Goal: Information Seeking & Learning: Learn about a topic

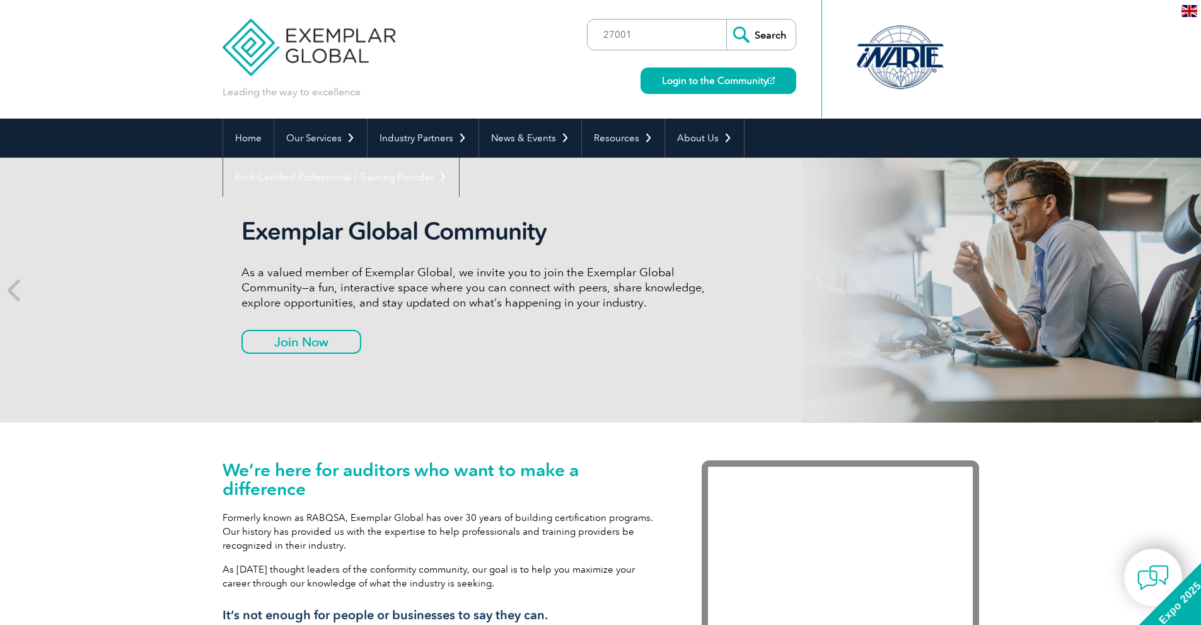
type input "27001"
click at [758, 38] on input "Search" at bounding box center [760, 35] width 69 height 30
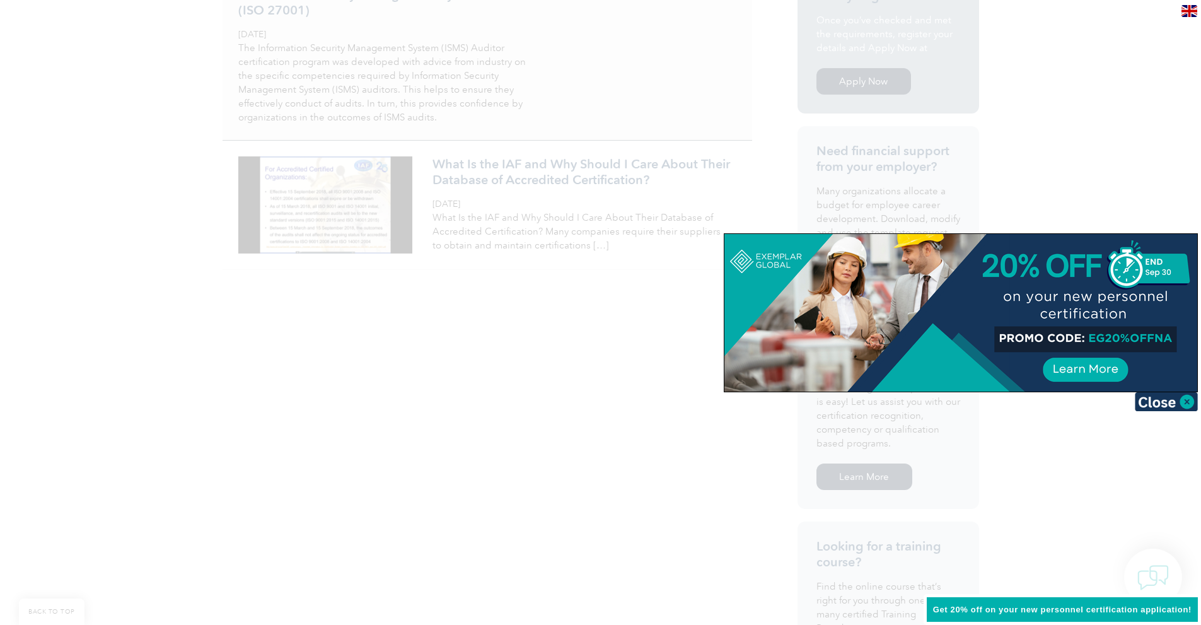
scroll to position [377, 0]
click at [1190, 402] on img at bounding box center [1166, 401] width 63 height 19
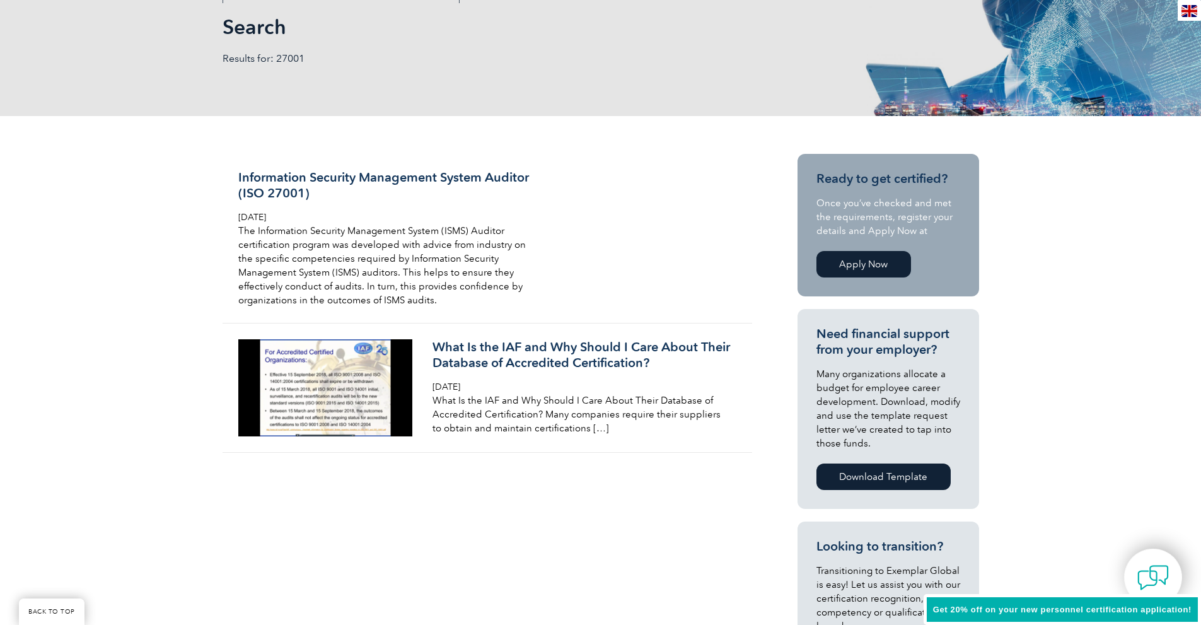
scroll to position [128, 0]
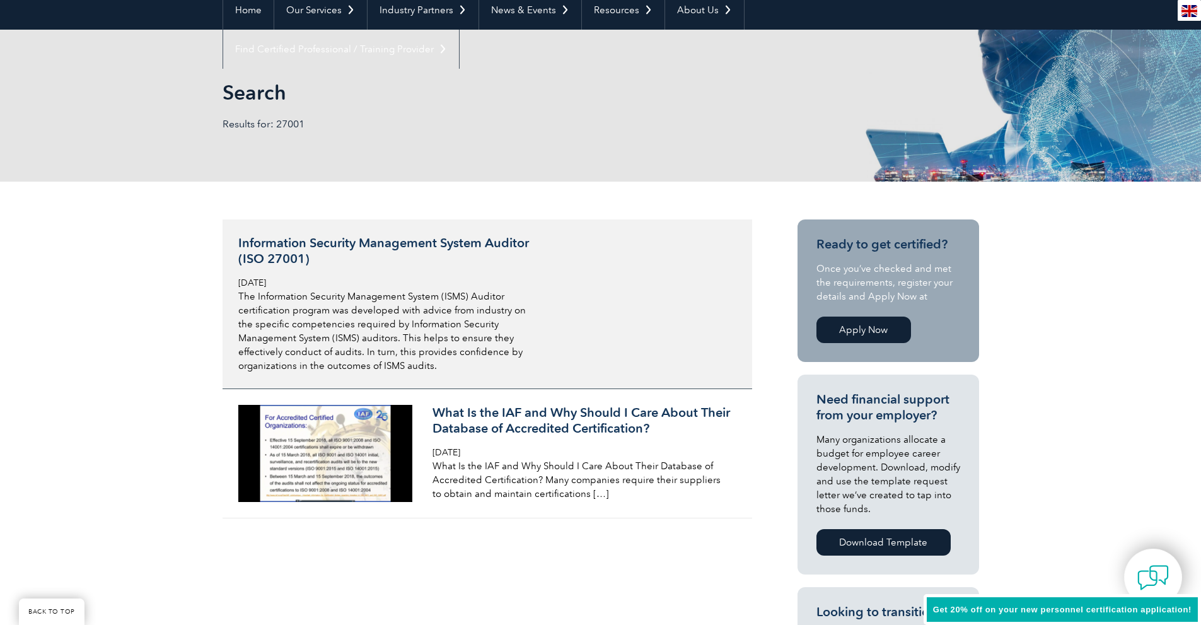
click at [325, 249] on h3 "Information Security Management System Auditor (ISO 27001)" at bounding box center [387, 251] width 299 height 32
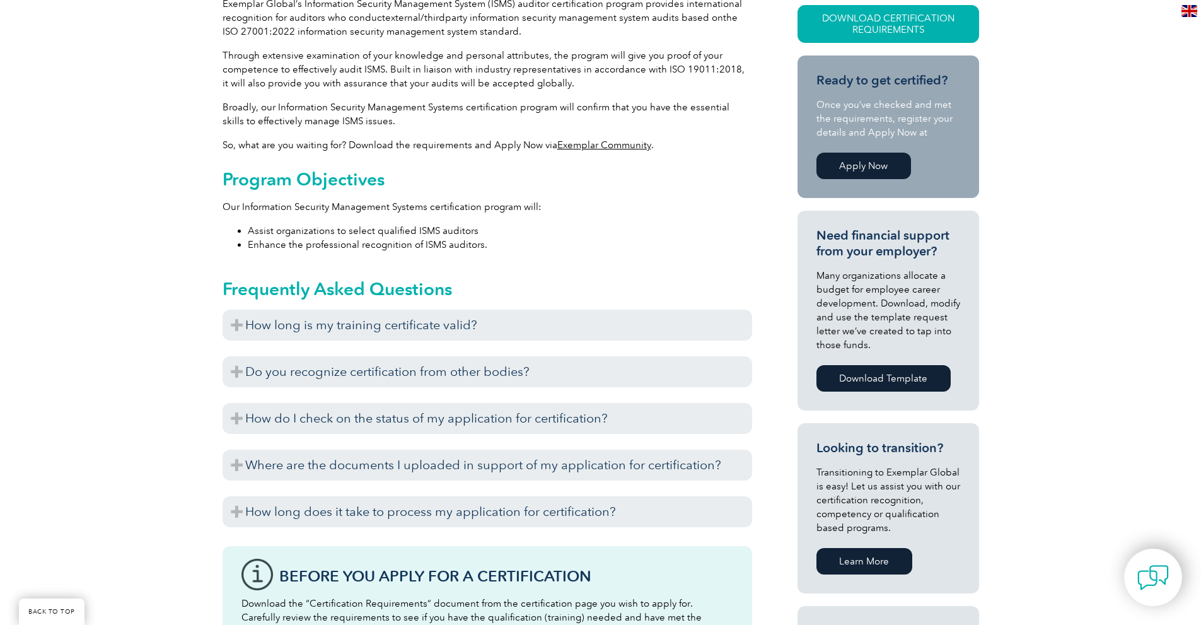
scroll to position [384, 0]
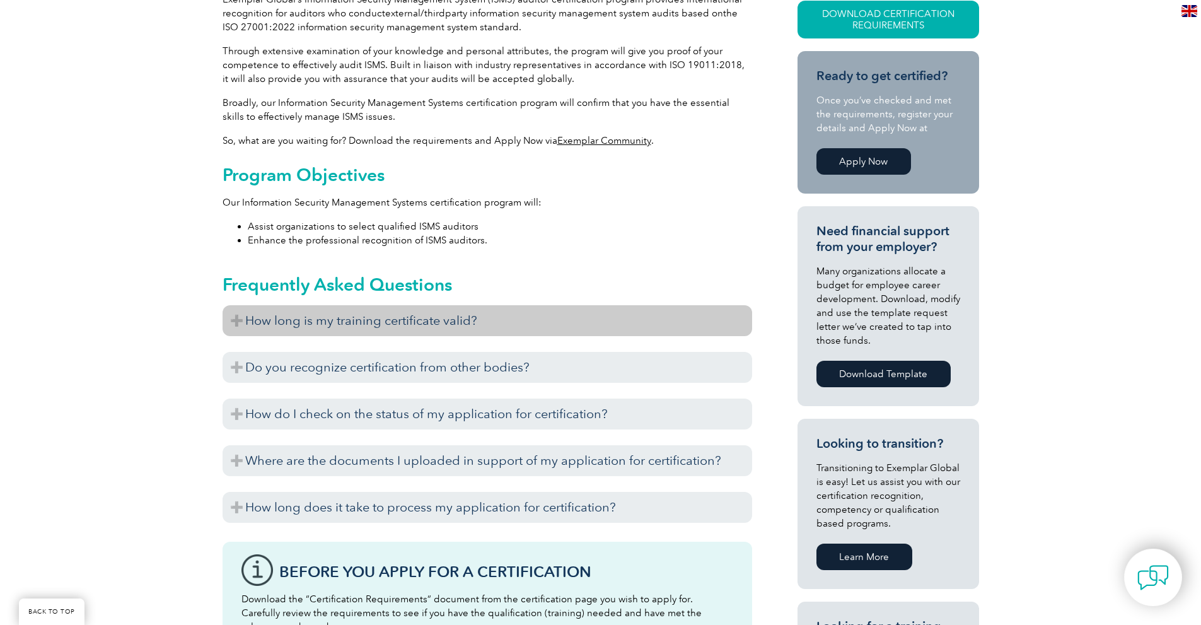
click at [460, 321] on h3 "How long is my training certificate valid?" at bounding box center [488, 320] width 530 height 31
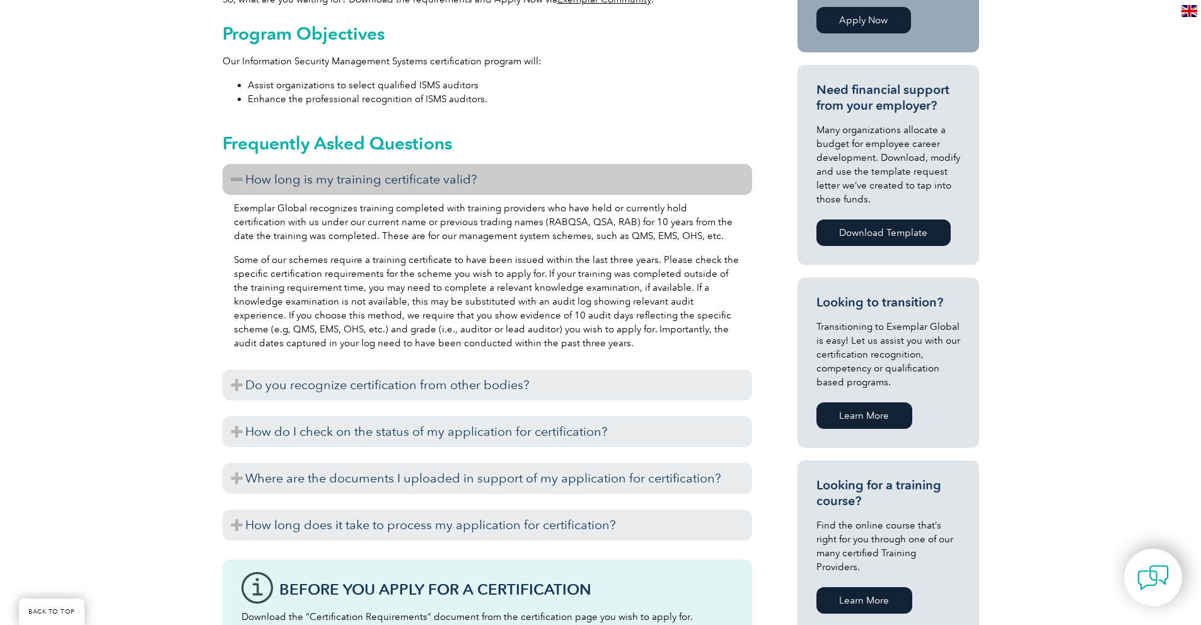
scroll to position [527, 0]
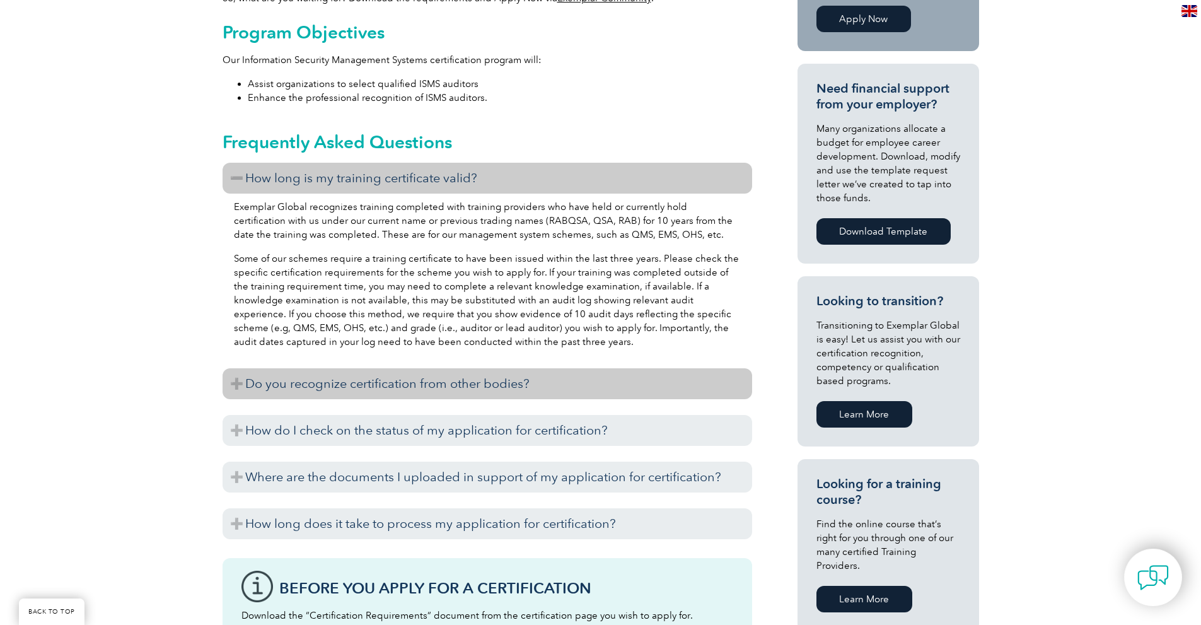
click at [479, 375] on h3 "Do you recognize certification from other bodies?" at bounding box center [488, 383] width 530 height 31
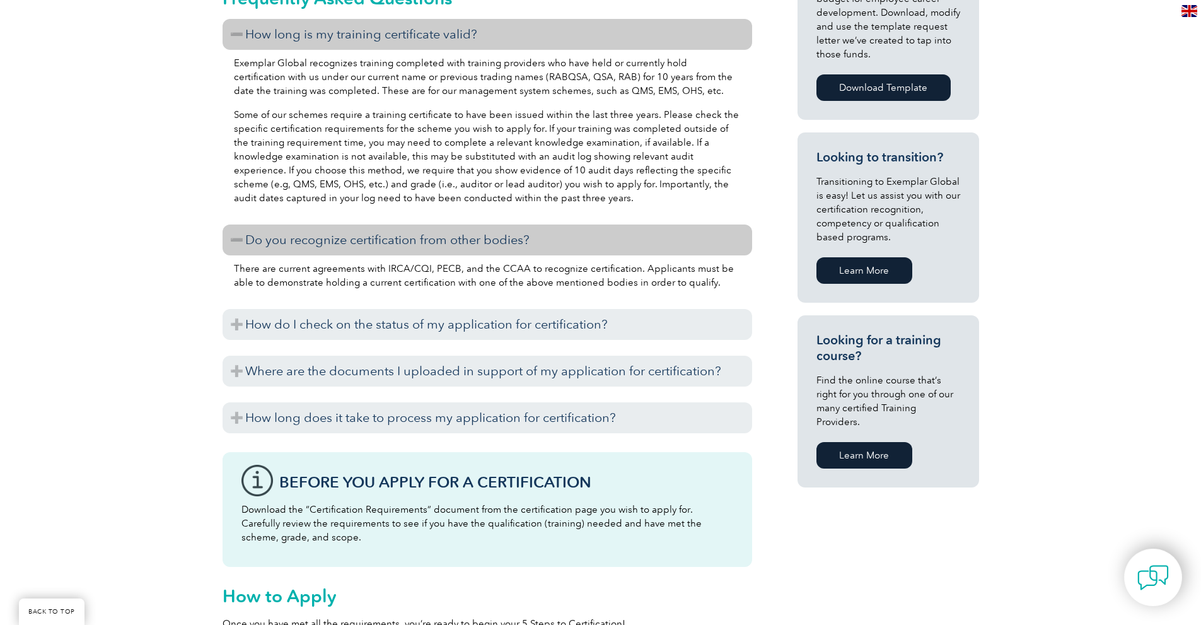
scroll to position [671, 0]
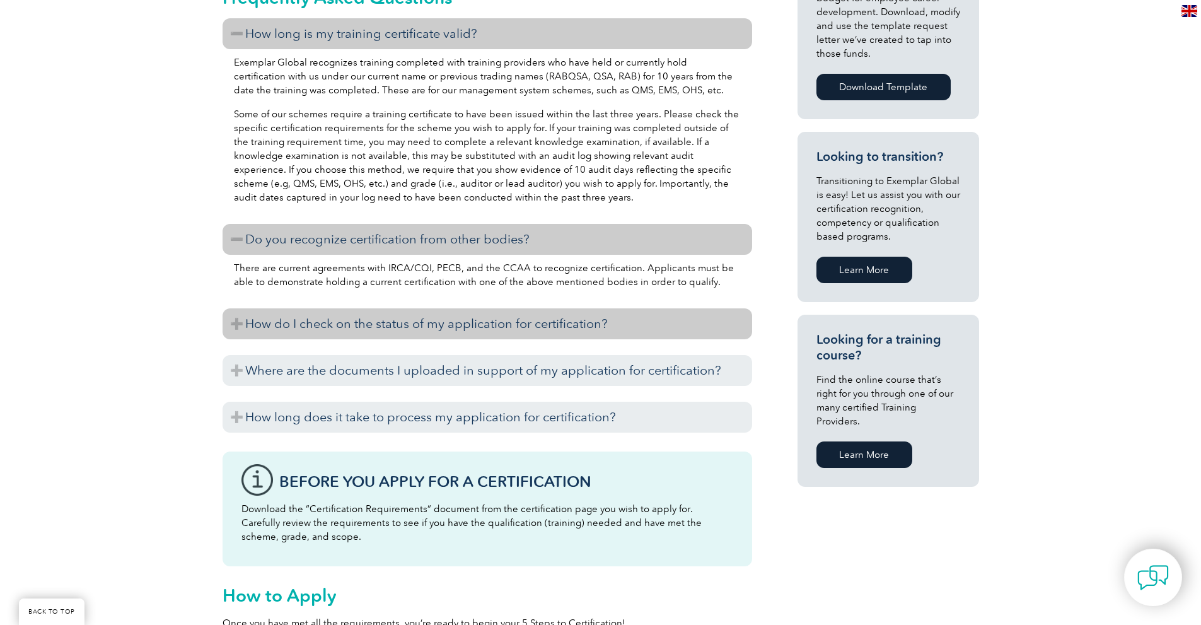
click at [477, 327] on h3 "How do I check on the status of my application for certification?" at bounding box center [488, 323] width 530 height 31
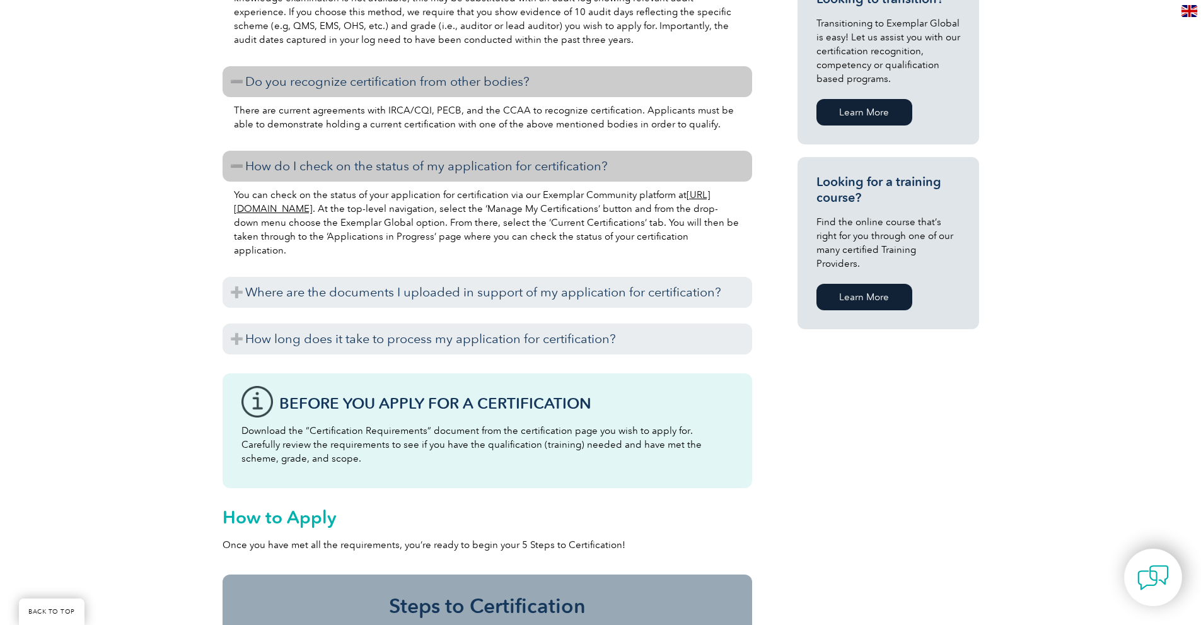
scroll to position [829, 0]
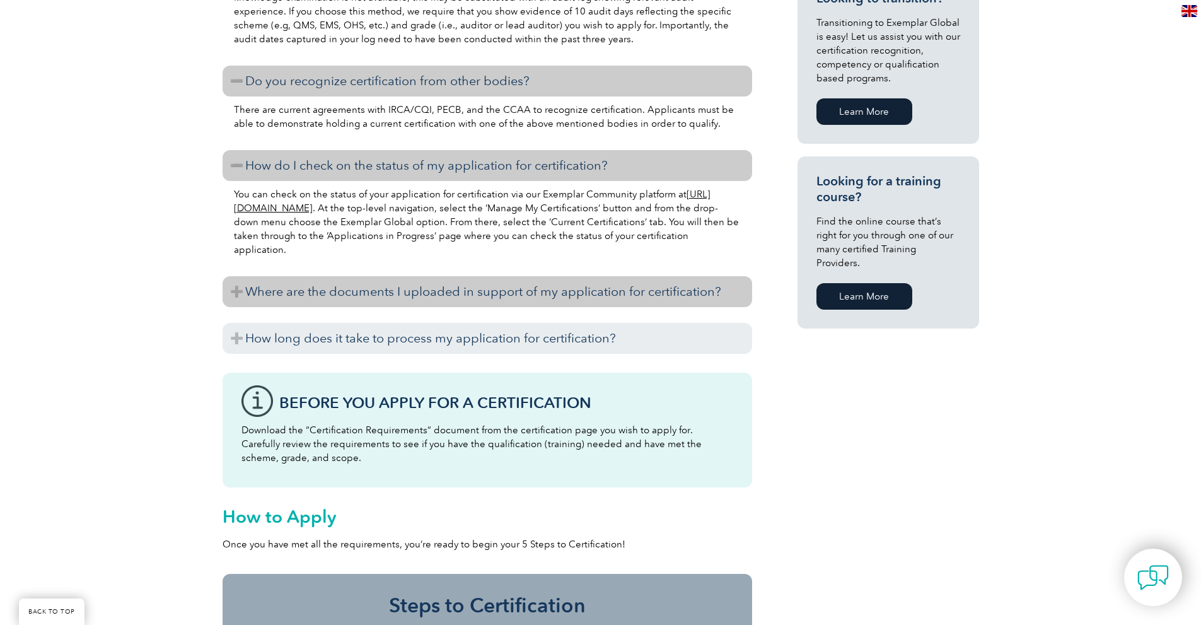
click at [465, 296] on h3 "Where are the documents I uploaded in support of my application for certificati…" at bounding box center [488, 291] width 530 height 31
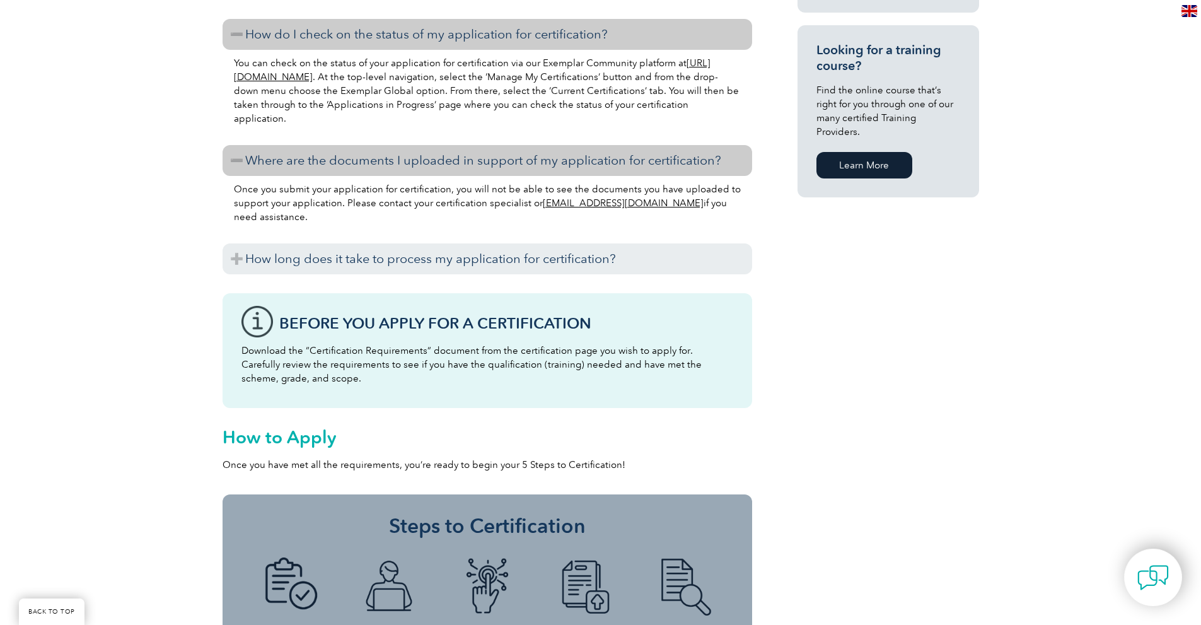
scroll to position [967, 0]
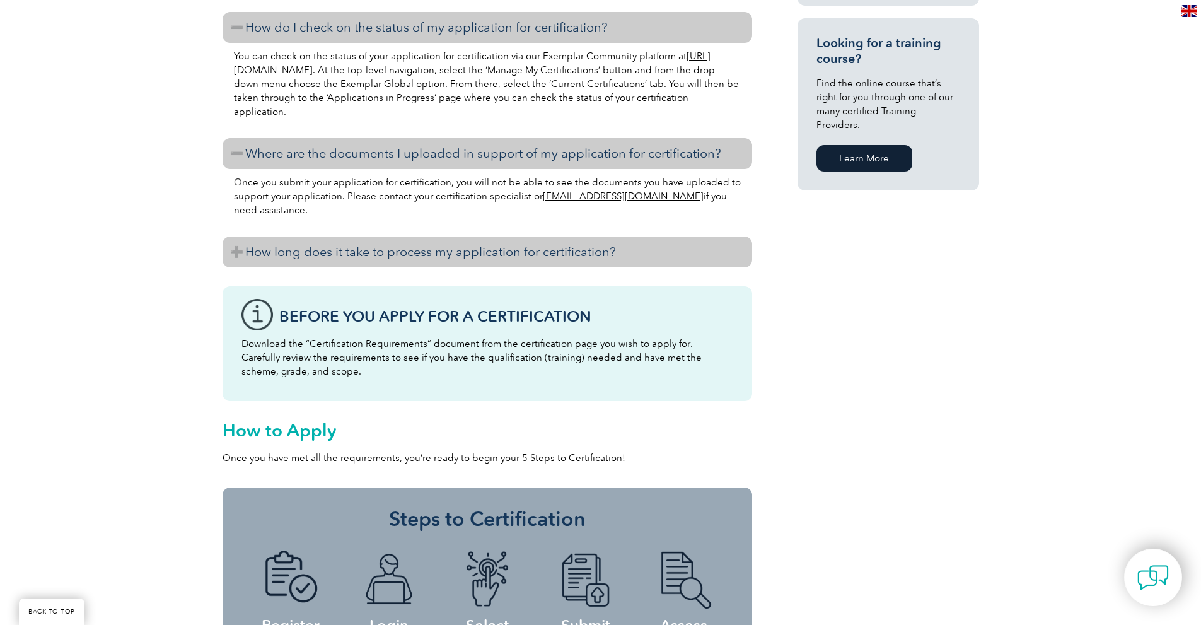
click at [458, 258] on h3 "How long does it take to process my application for certification?" at bounding box center [488, 251] width 530 height 31
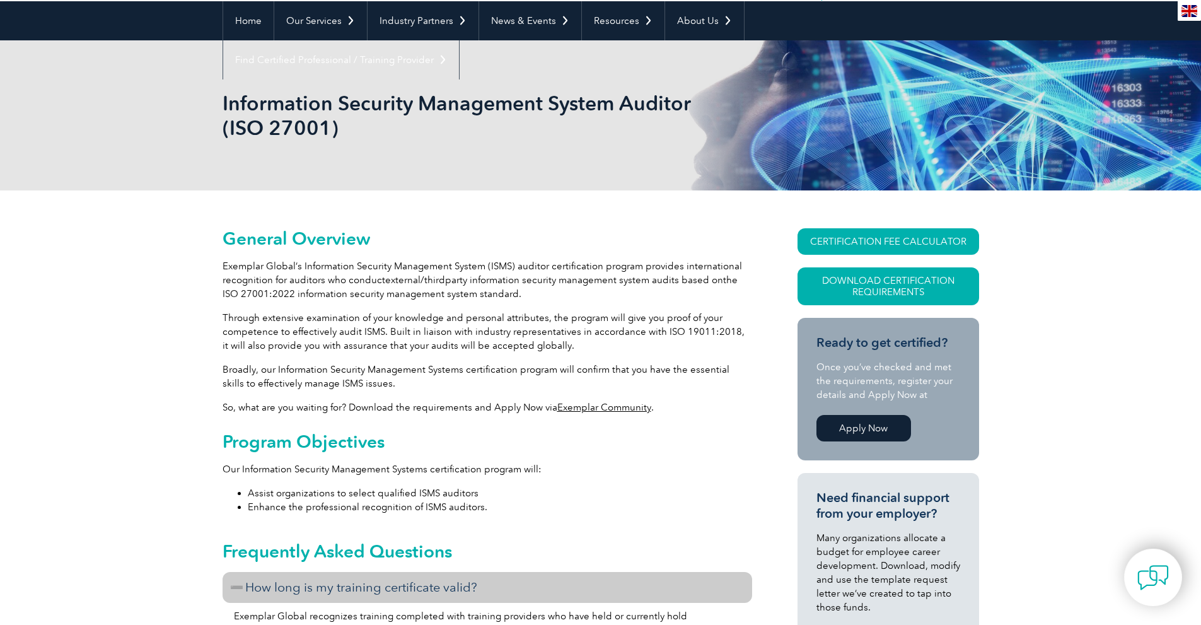
scroll to position [0, 0]
